Goal: Task Accomplishment & Management: Manage account settings

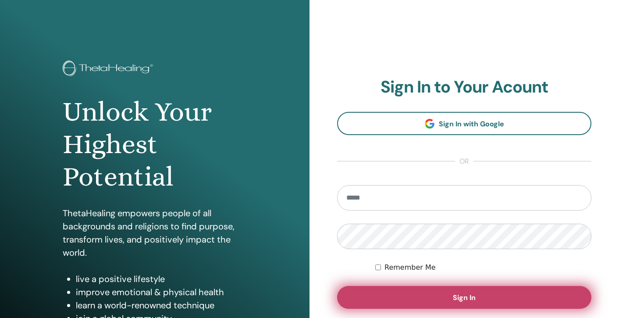
type input "**********"
click at [437, 298] on button "Sign In" at bounding box center [464, 297] width 254 height 23
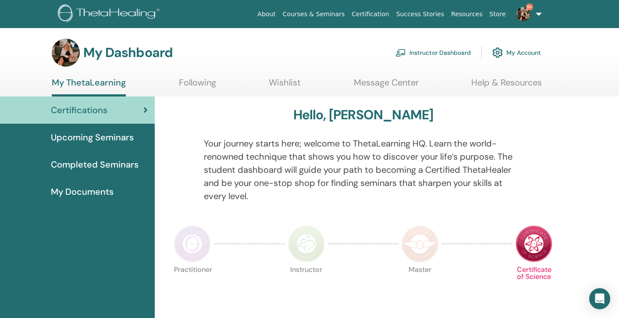
click at [449, 52] on link "Instructor Dashboard" at bounding box center [433, 52] width 75 height 19
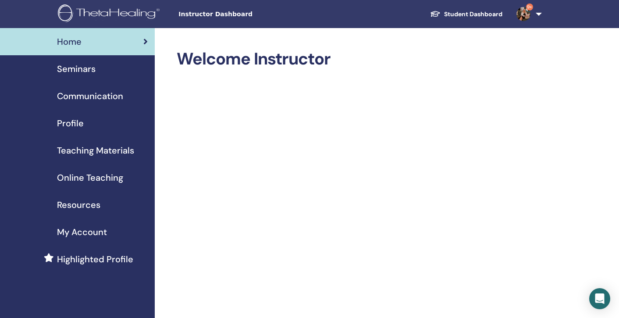
click at [83, 149] on span "Teaching Materials" at bounding box center [95, 150] width 77 height 13
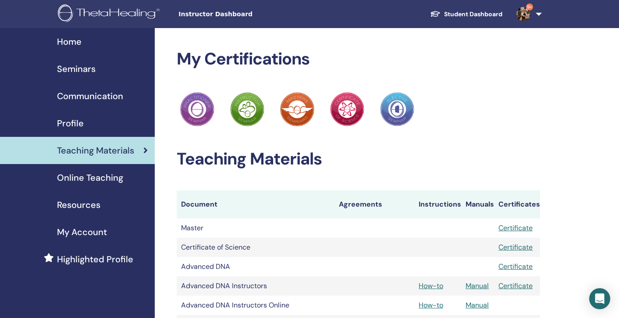
click at [88, 67] on span "Seminars" at bounding box center [76, 68] width 39 height 13
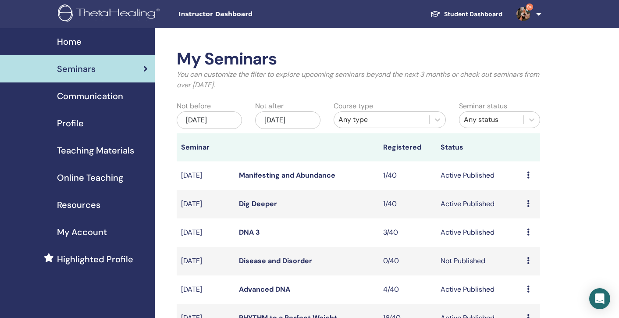
click at [289, 119] on div "[DATE]" at bounding box center [287, 120] width 65 height 18
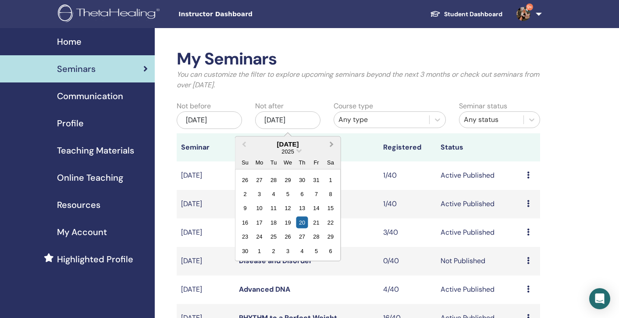
click at [332, 144] on span "Next Month" at bounding box center [332, 143] width 0 height 9
click at [332, 145] on span "Next Month" at bounding box center [332, 143] width 0 height 9
click at [305, 209] on div "19" at bounding box center [302, 208] width 12 height 12
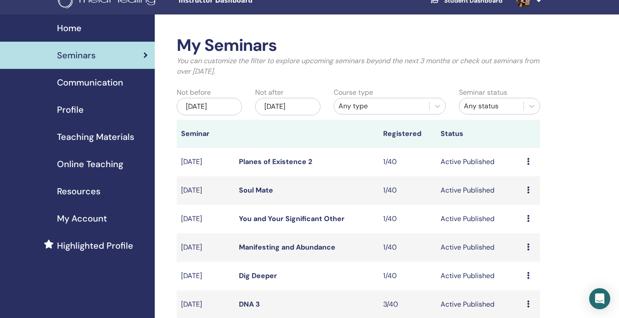
scroll to position [7, 0]
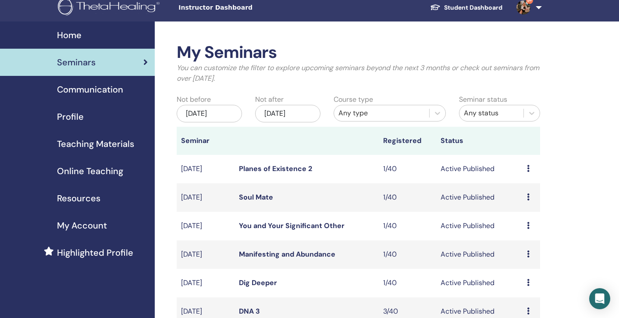
click at [285, 171] on link "Planes of Existence 2" at bounding box center [275, 168] width 73 height 9
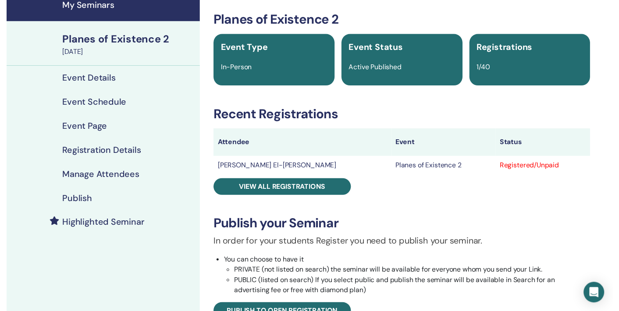
scroll to position [31, 0]
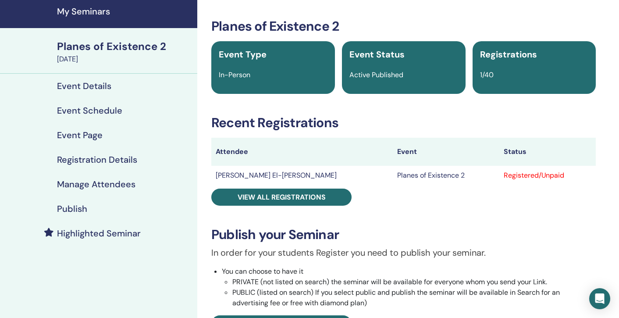
click at [86, 158] on h4 "Registration Details" at bounding box center [97, 159] width 80 height 11
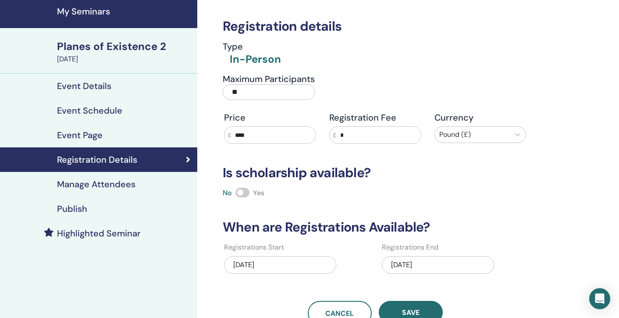
click at [82, 125] on link "Event Page" at bounding box center [98, 135] width 197 height 25
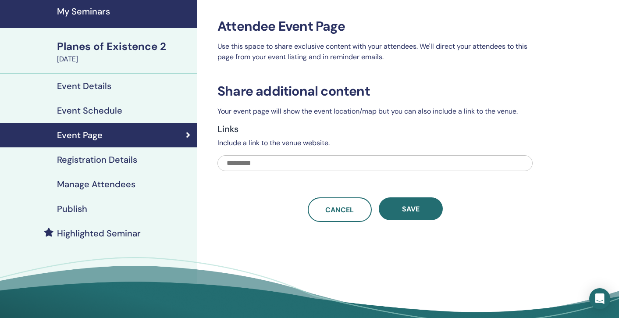
click at [88, 111] on h4 "Event Schedule" at bounding box center [89, 110] width 65 height 11
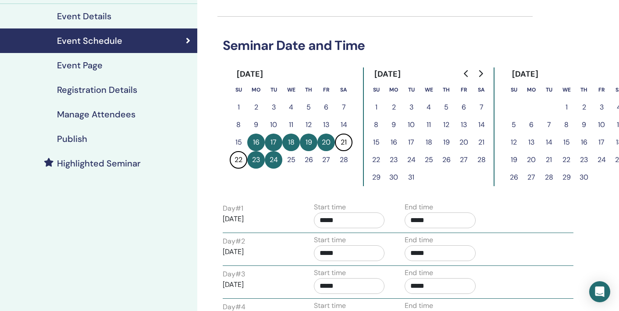
scroll to position [100, 0]
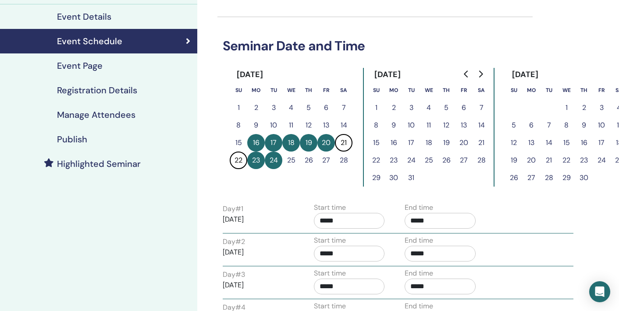
click at [290, 125] on button "11" at bounding box center [291, 126] width 18 height 18
click at [257, 139] on button "16" at bounding box center [256, 143] width 18 height 18
click at [257, 156] on button "23" at bounding box center [256, 161] width 18 height 18
click at [260, 126] on button "9" at bounding box center [256, 126] width 18 height 18
click at [286, 152] on td "25" at bounding box center [291, 161] width 18 height 18
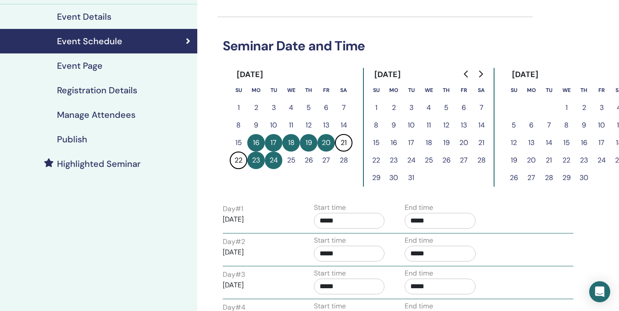
click at [288, 163] on button "25" at bounding box center [291, 161] width 18 height 18
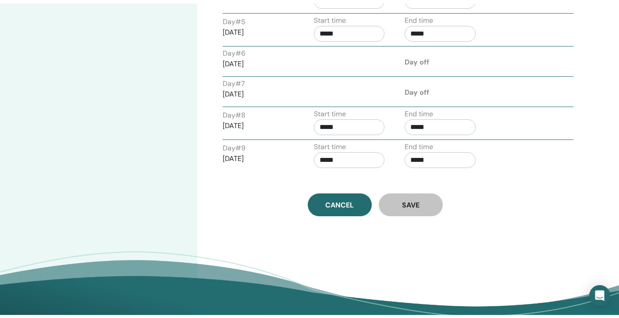
scroll to position [440, 0]
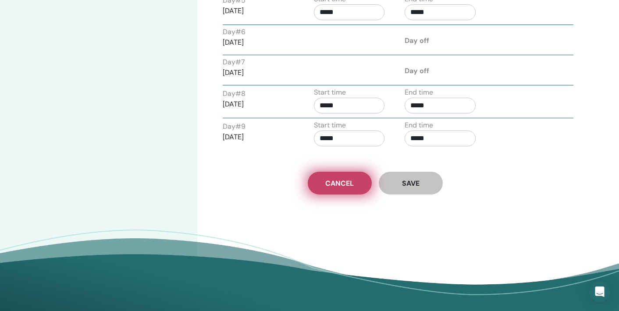
click at [336, 184] on span "Cancel" at bounding box center [339, 183] width 29 height 9
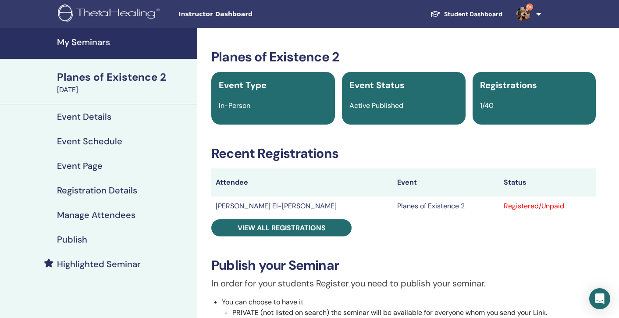
click at [74, 40] on h4 "My Seminars" at bounding box center [124, 42] width 135 height 11
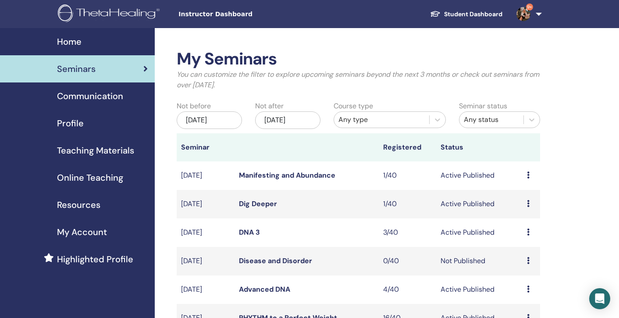
click at [296, 117] on div "[DATE]" at bounding box center [287, 120] width 65 height 18
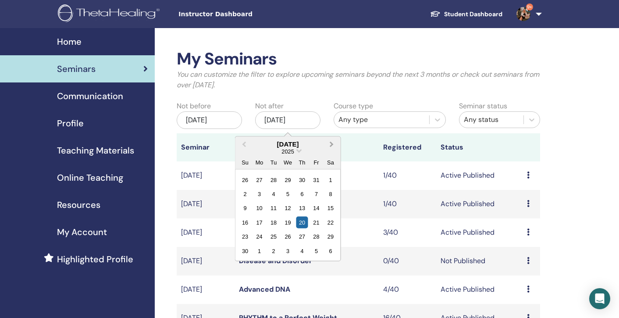
click at [332, 144] on span "Next Month" at bounding box center [332, 143] width 0 height 9
click at [318, 205] on div "20" at bounding box center [317, 208] width 12 height 12
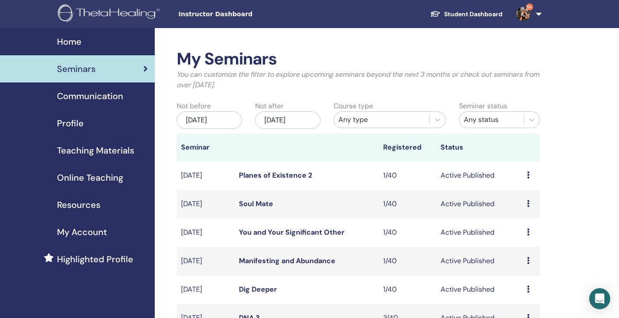
click at [527, 175] on td "Preview Edit Attendees Cancel" at bounding box center [532, 175] width 18 height 29
click at [526, 175] on td "Preview Edit Attendees Cancel" at bounding box center [532, 175] width 18 height 29
click at [528, 174] on icon at bounding box center [528, 174] width 3 height 7
